Goal: Use online tool/utility: Use online tool/utility

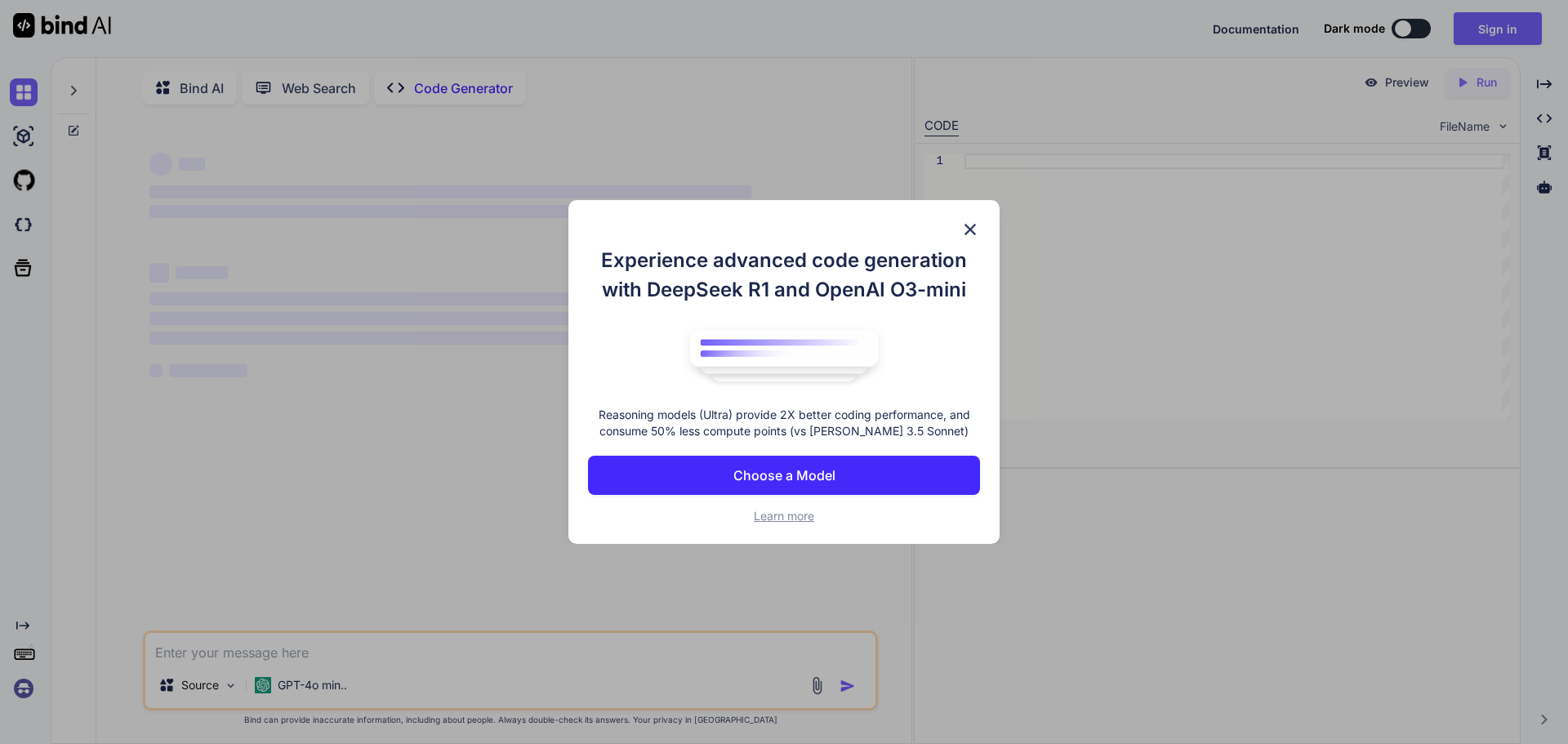
click at [971, 229] on img at bounding box center [970, 229] width 19 height 19
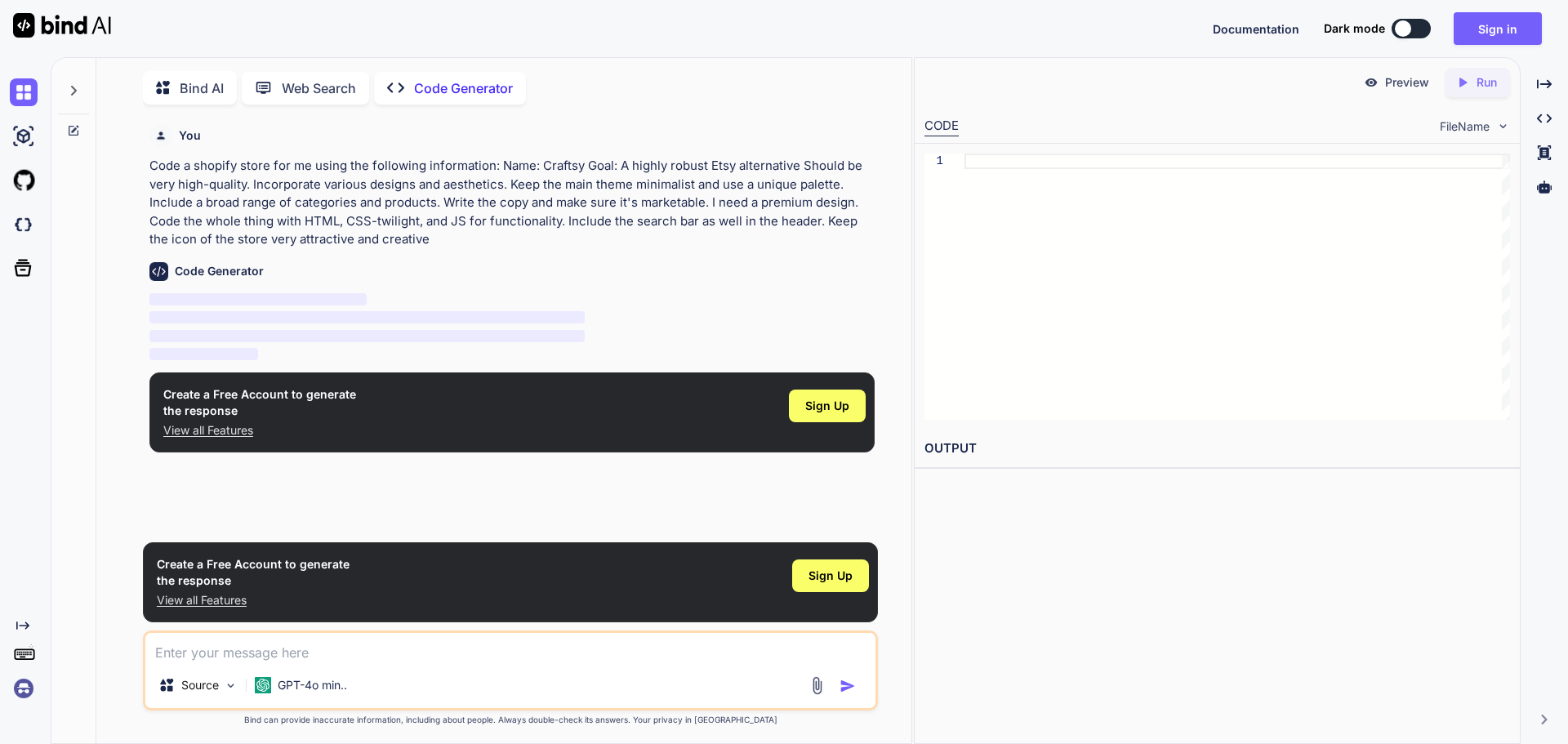
scroll to position [6, 0]
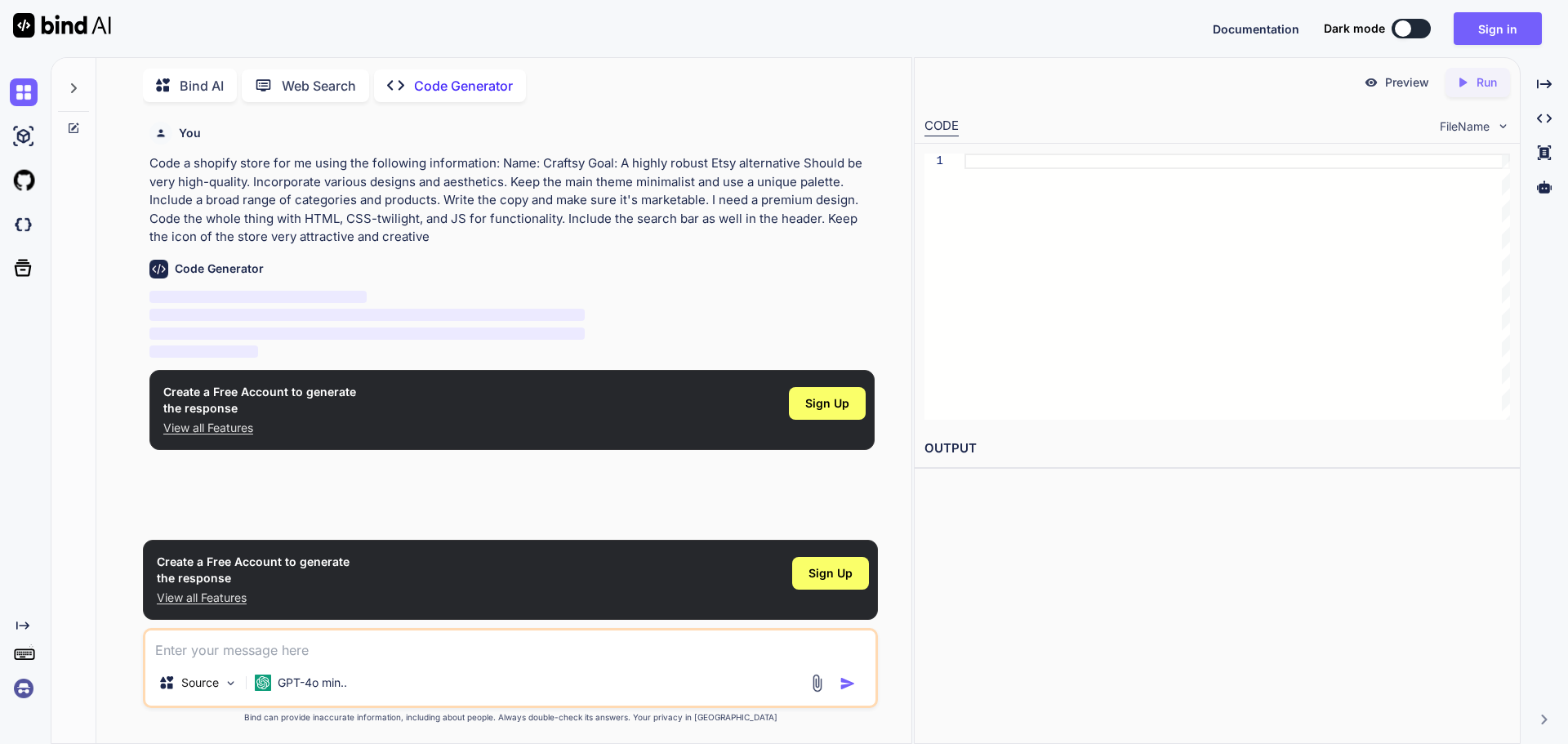
type textarea "x"
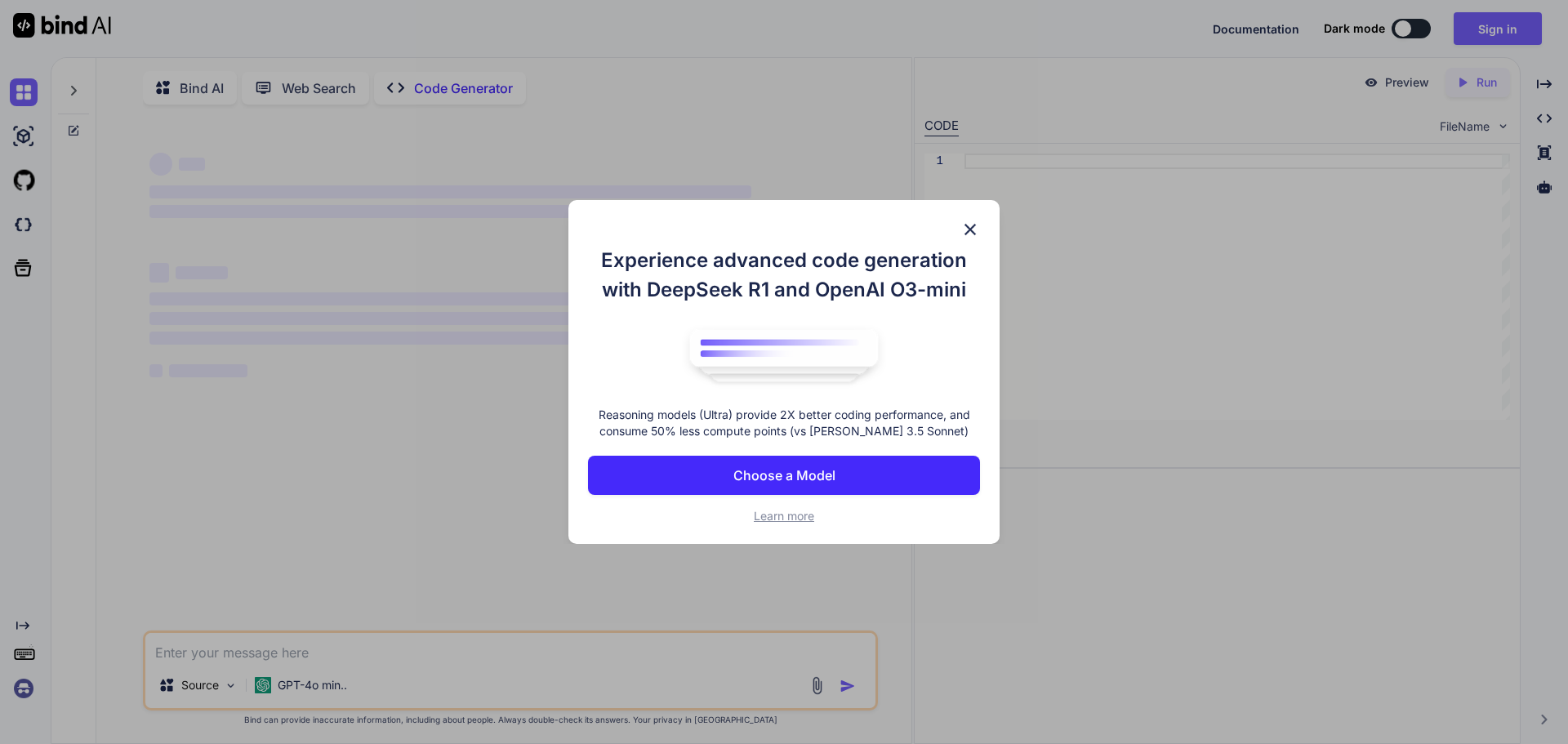
type textarea "x"
click at [973, 225] on img at bounding box center [970, 229] width 19 height 19
